Goal: Task Accomplishment & Management: Manage account settings

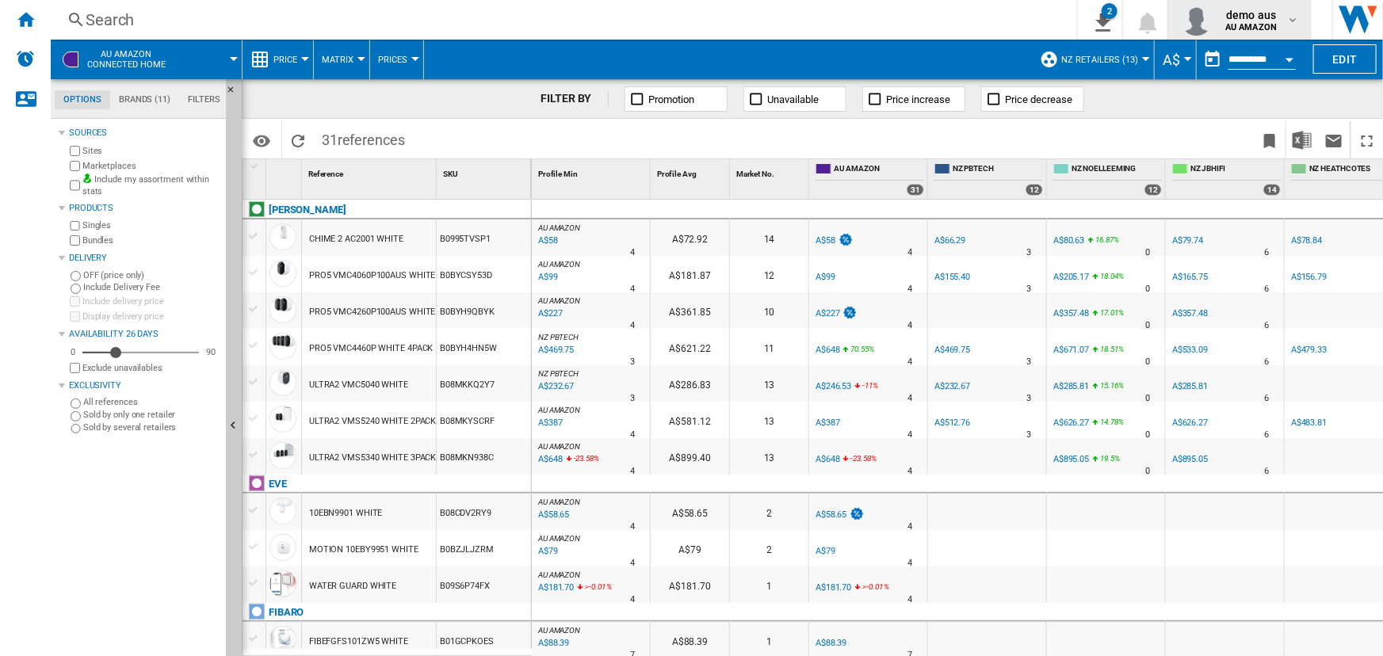
click at [1268, 16] on span "demo aus" at bounding box center [1251, 15] width 52 height 16
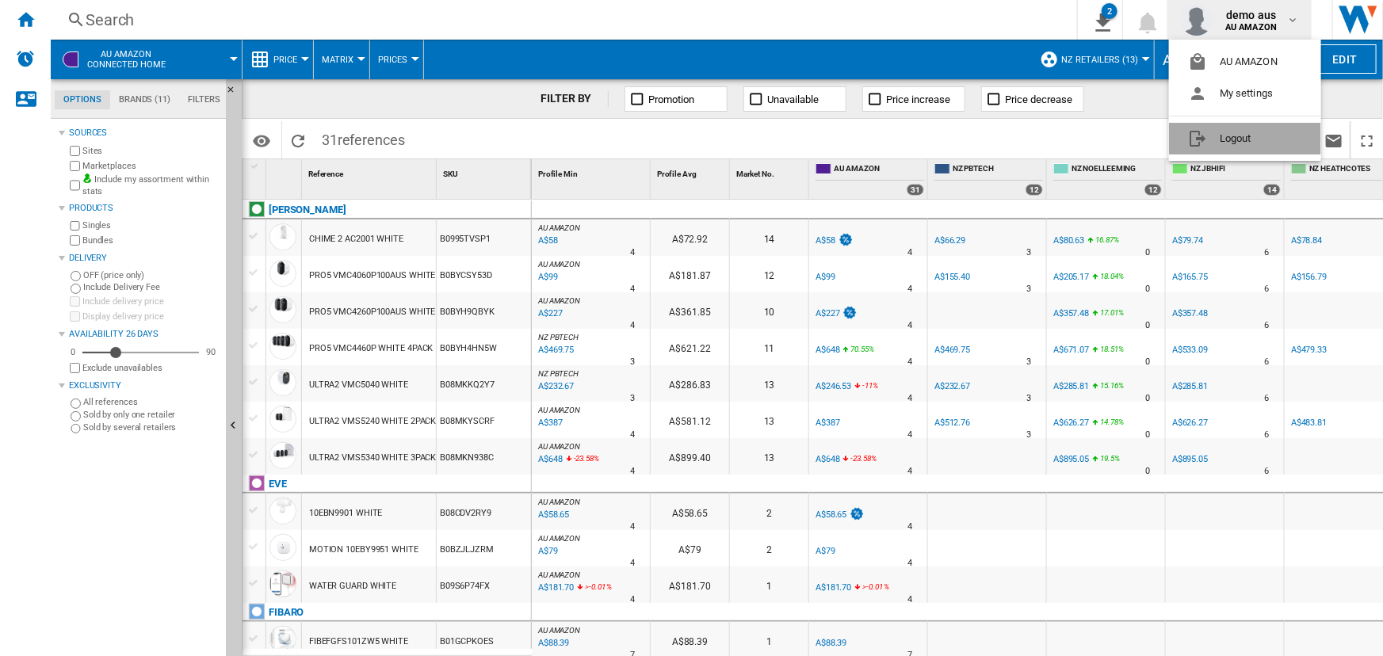
click at [1236, 138] on button "Logout" at bounding box center [1245, 139] width 152 height 32
